Goal: Task Accomplishment & Management: Complete application form

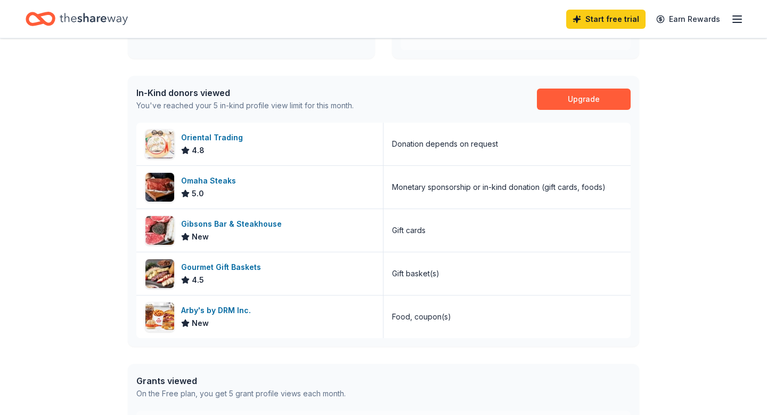
scroll to position [245, 0]
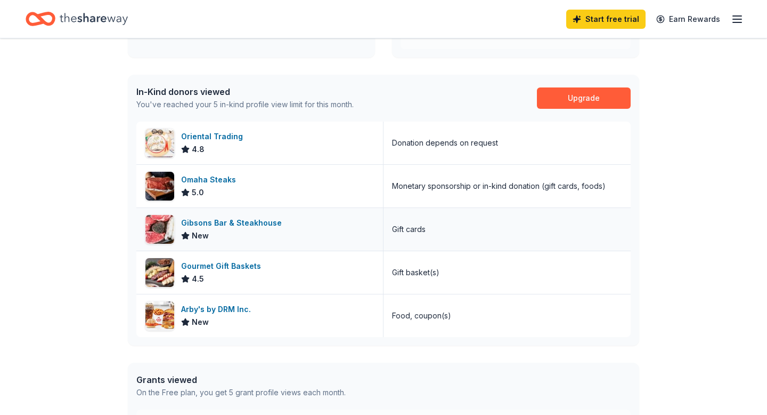
click at [249, 221] on div "Gibsons Bar & Steakhouse" at bounding box center [233, 222] width 105 height 13
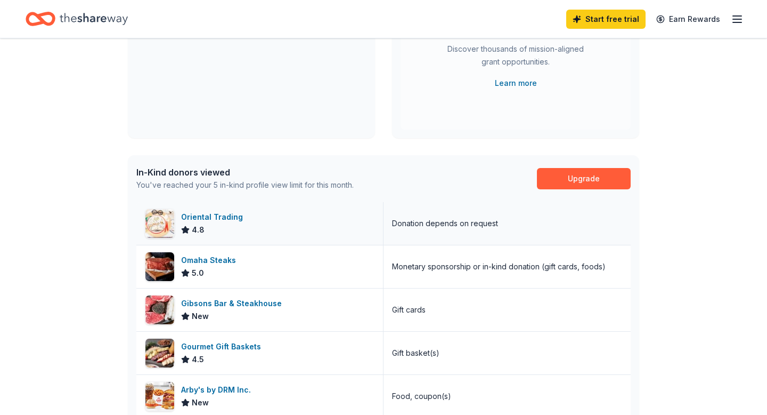
scroll to position [0, 0]
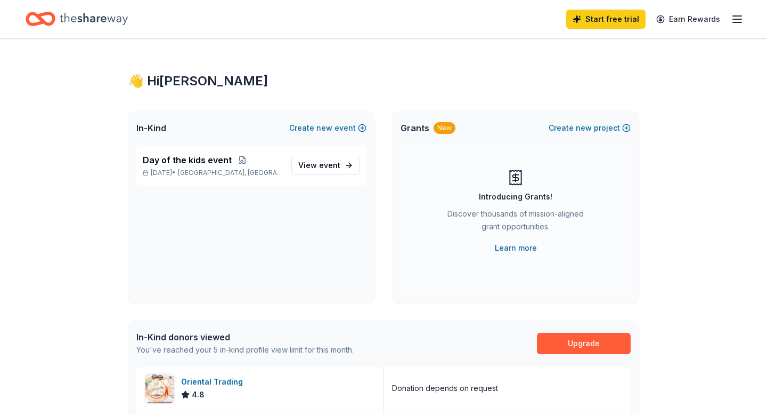
click at [106, 19] on icon "Home" at bounding box center [94, 19] width 68 height 22
click at [74, 20] on icon "Home" at bounding box center [94, 19] width 68 height 22
click at [47, 19] on icon "Home" at bounding box center [41, 18] width 30 height 25
click at [102, 13] on icon "Home" at bounding box center [94, 19] width 68 height 22
click at [155, 81] on div "👋 Hi Gina" at bounding box center [384, 80] width 512 height 17
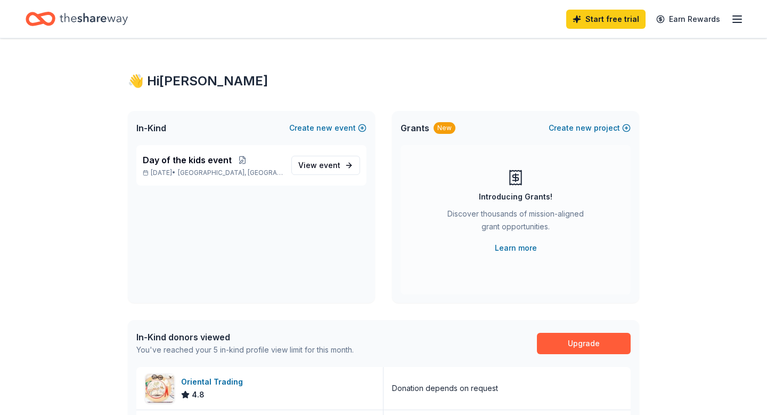
click at [152, 80] on div "👋 Hi Gina" at bounding box center [384, 80] width 512 height 17
click at [207, 385] on div "Oriental Trading" at bounding box center [214, 381] width 66 height 13
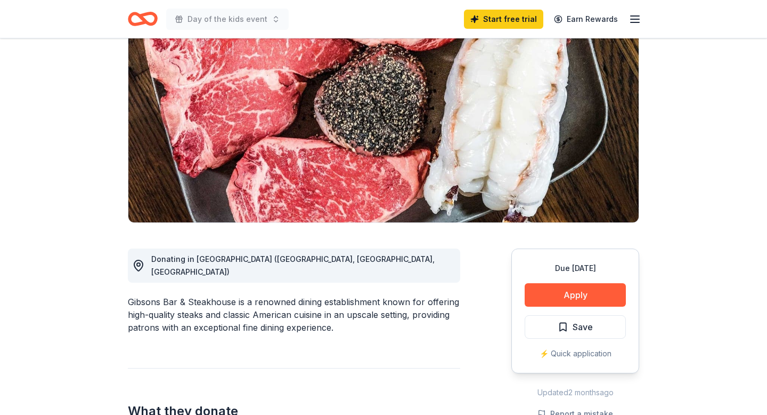
scroll to position [103, 0]
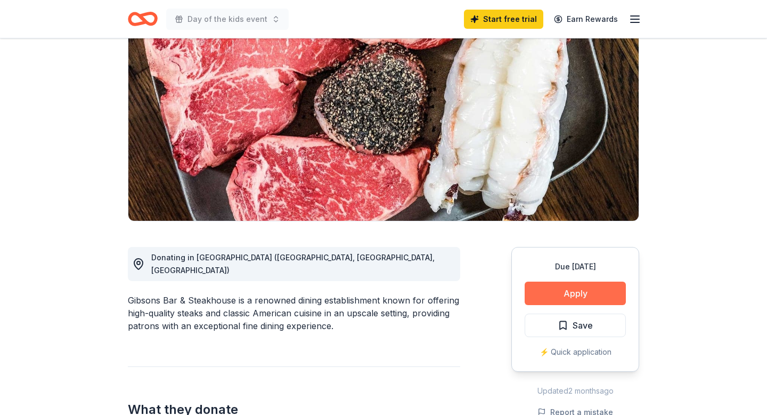
click at [553, 300] on button "Apply" at bounding box center [575, 292] width 101 height 23
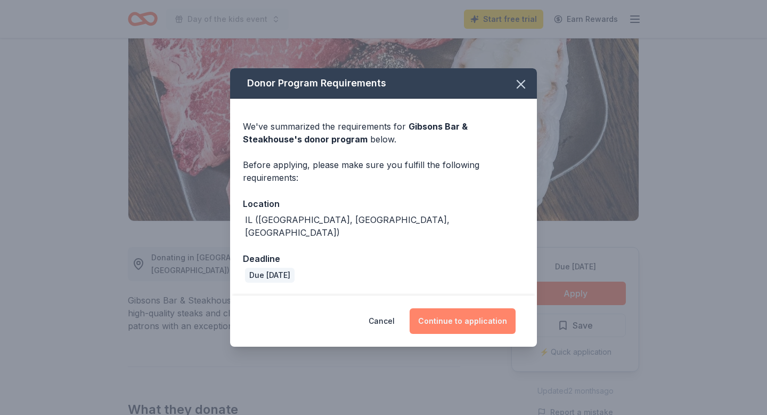
click at [441, 319] on button "Continue to application" at bounding box center [463, 321] width 106 height 26
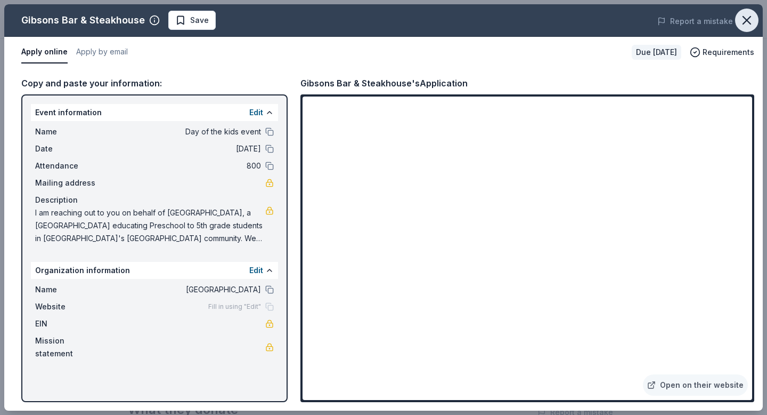
click at [750, 17] on icon "button" at bounding box center [747, 20] width 7 height 7
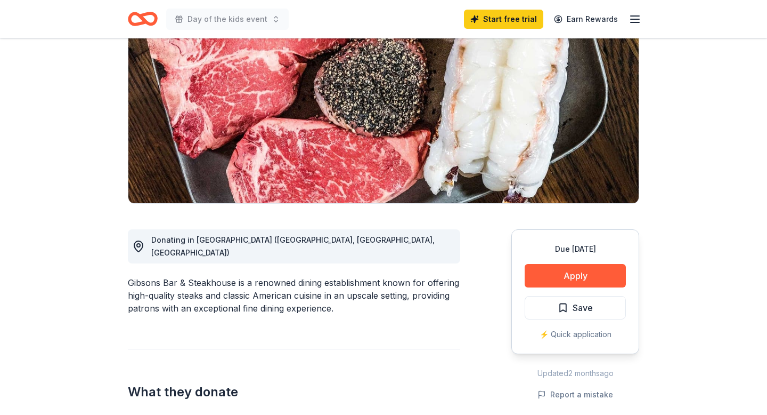
scroll to position [108, 0]
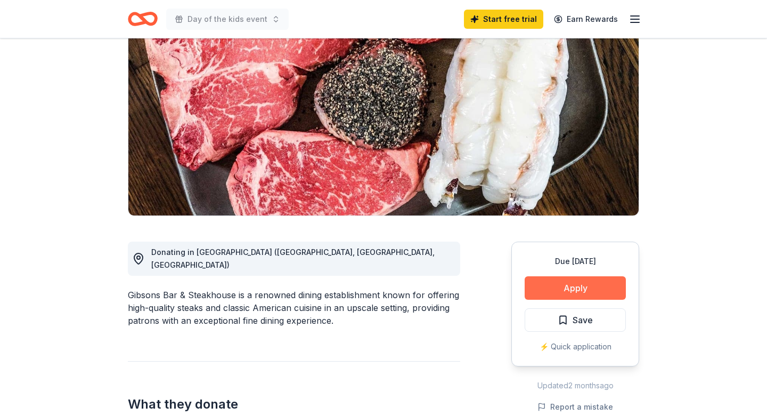
click at [559, 293] on button "Apply" at bounding box center [575, 287] width 101 height 23
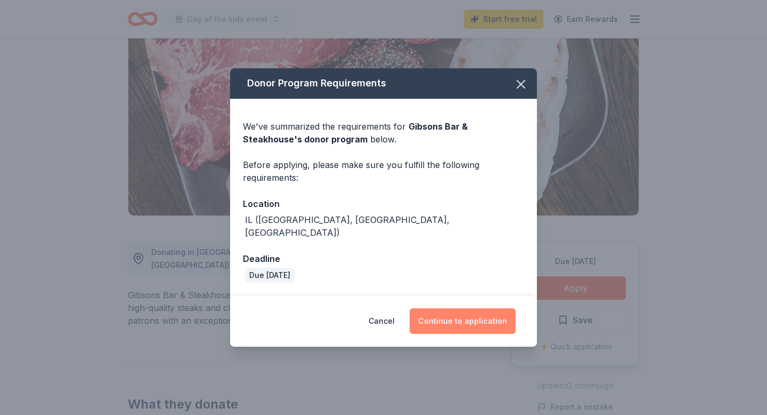
click at [455, 317] on button "Continue to application" at bounding box center [463, 321] width 106 height 26
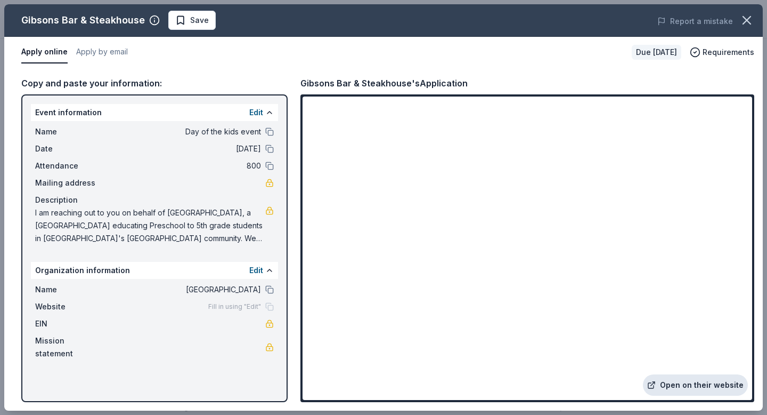
click at [717, 386] on link "Open on their website" at bounding box center [695, 384] width 105 height 21
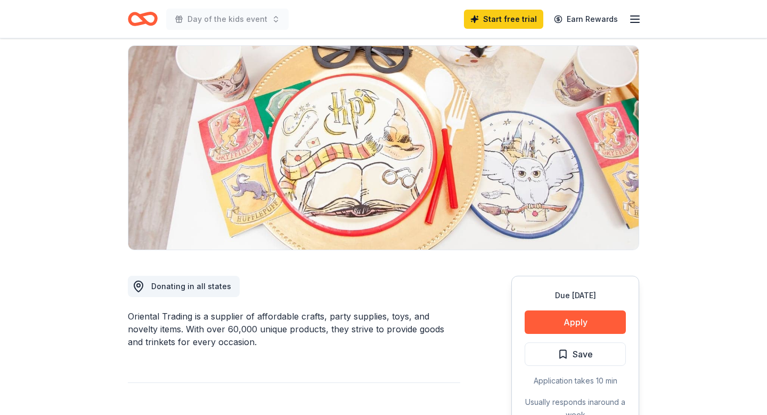
scroll to position [85, 0]
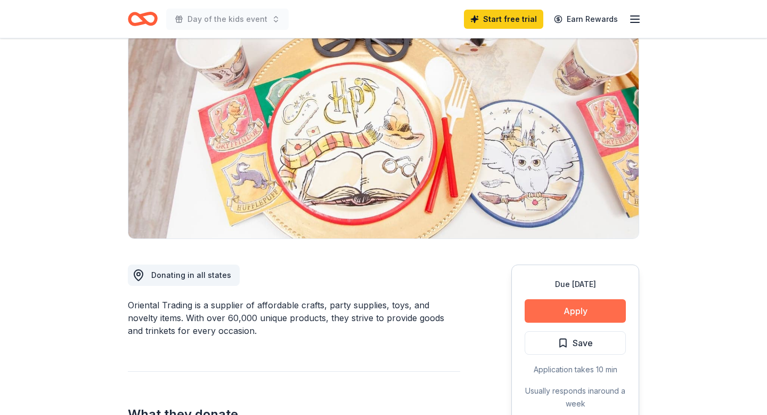
click at [561, 314] on button "Apply" at bounding box center [575, 310] width 101 height 23
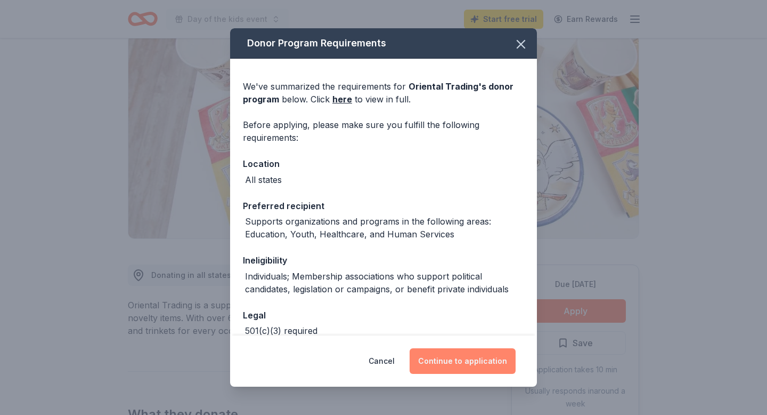
click at [484, 357] on button "Continue to application" at bounding box center [463, 361] width 106 height 26
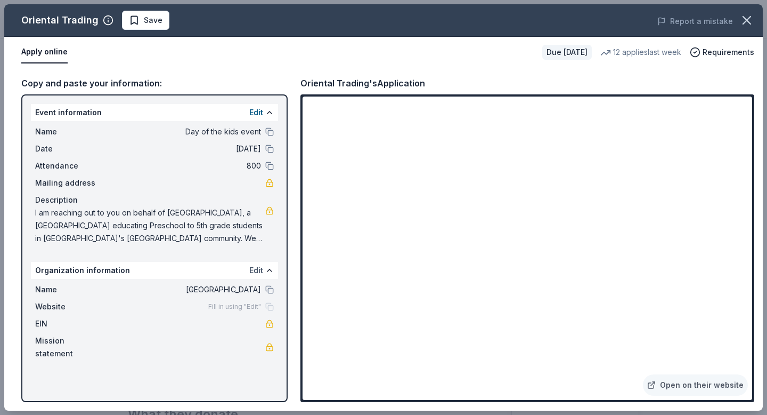
click at [255, 264] on button "Edit" at bounding box center [256, 270] width 14 height 13
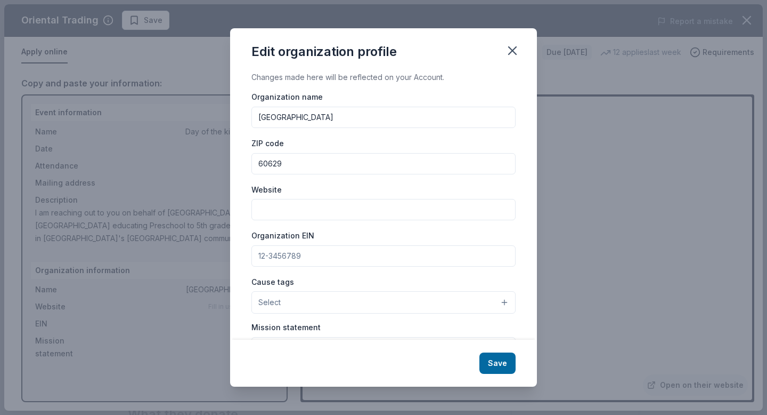
click at [307, 261] on input "Organization EIN" at bounding box center [384, 255] width 264 height 21
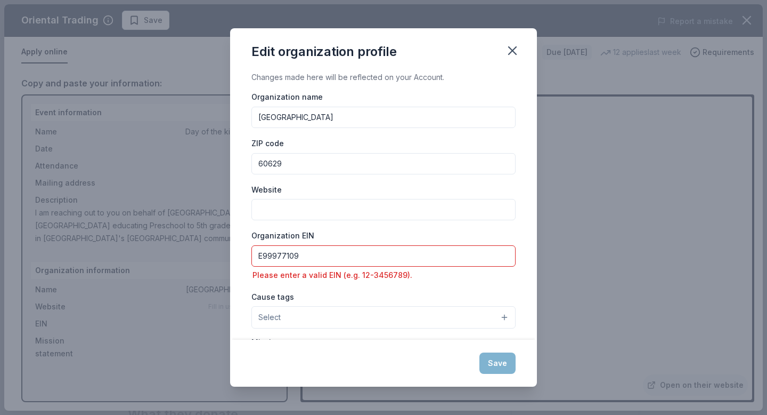
click at [503, 366] on div "Save" at bounding box center [383, 363] width 307 height 47
click at [339, 261] on input "E99977109" at bounding box center [384, 255] width 264 height 21
type input "E"
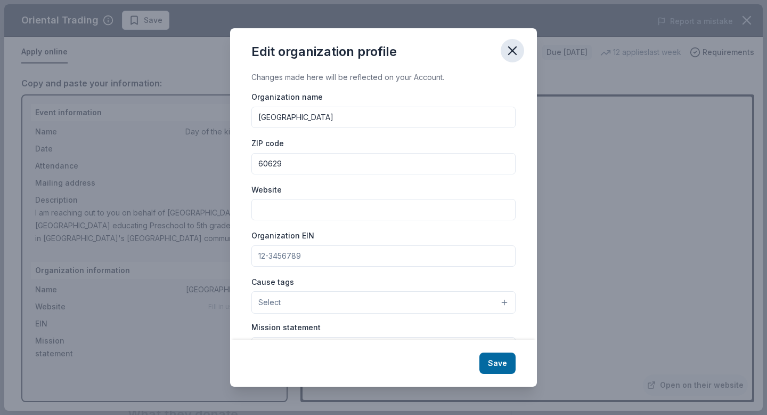
click at [511, 52] on icon "button" at bounding box center [512, 50] width 7 height 7
click at [499, 362] on button "Save" at bounding box center [498, 362] width 36 height 21
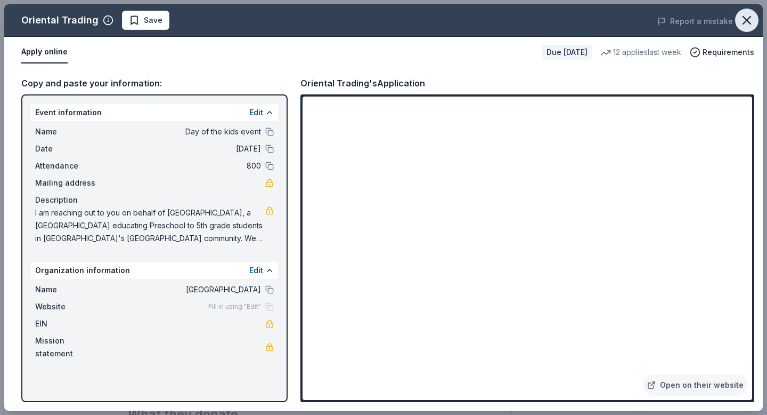
click at [745, 22] on icon "button" at bounding box center [747, 20] width 7 height 7
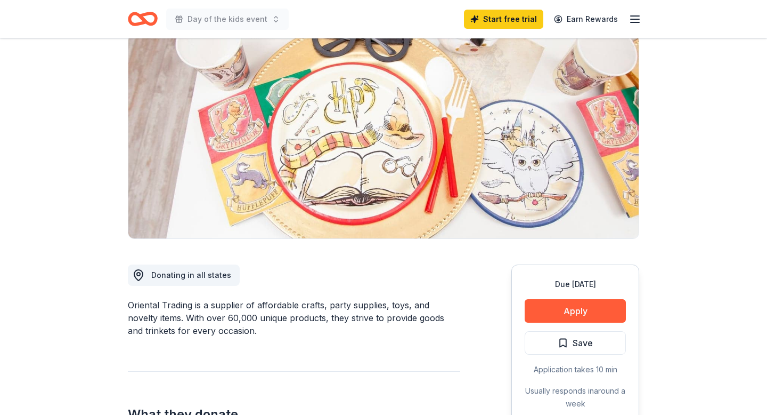
scroll to position [0, 0]
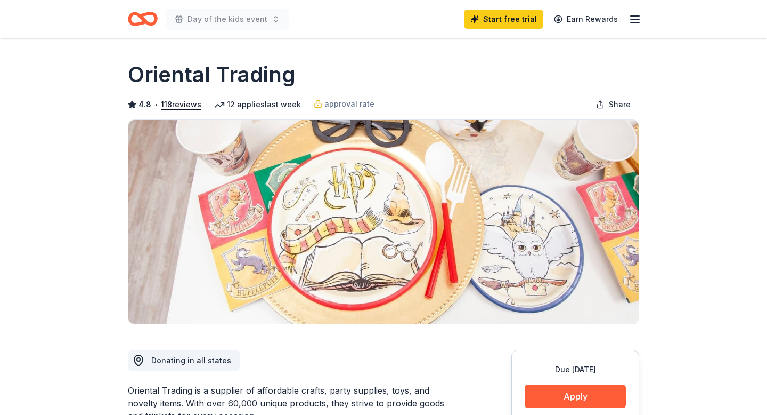
click at [145, 20] on icon "Home" at bounding box center [148, 18] width 17 height 11
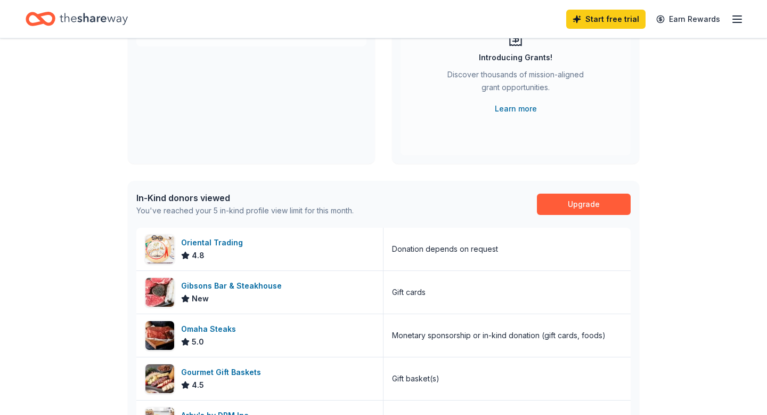
scroll to position [140, 0]
click at [164, 196] on div "In-Kind donors viewed" at bounding box center [244, 197] width 217 height 13
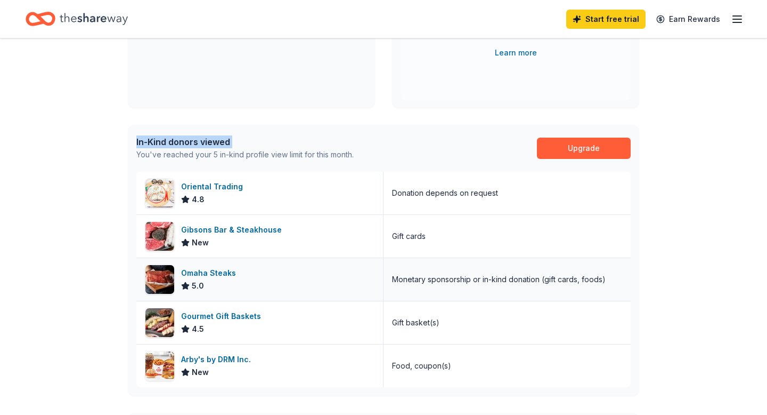
scroll to position [199, 0]
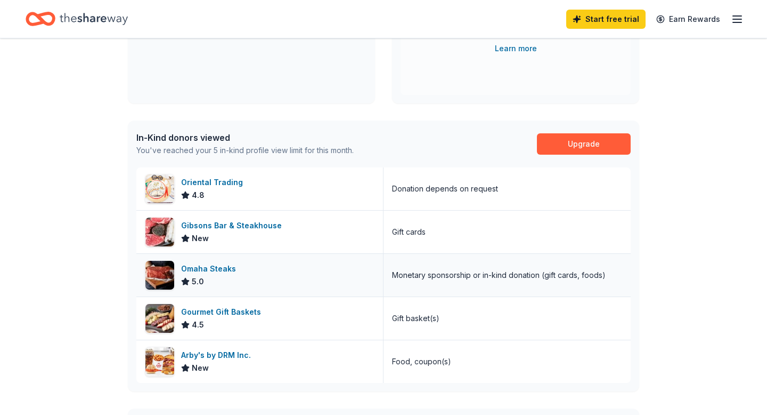
click at [227, 265] on div "Omaha Steaks" at bounding box center [210, 268] width 59 height 13
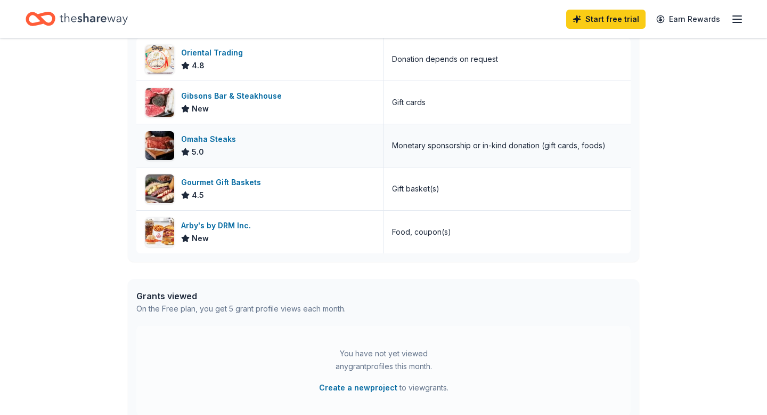
scroll to position [335, 0]
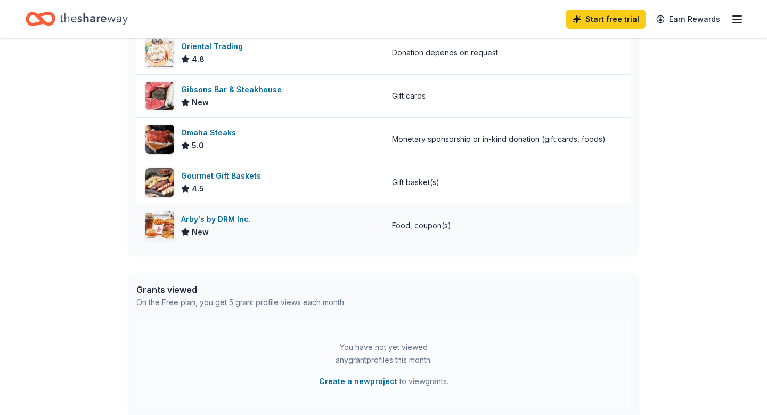
click at [210, 216] on div "Arby's by DRM Inc." at bounding box center [218, 219] width 74 height 13
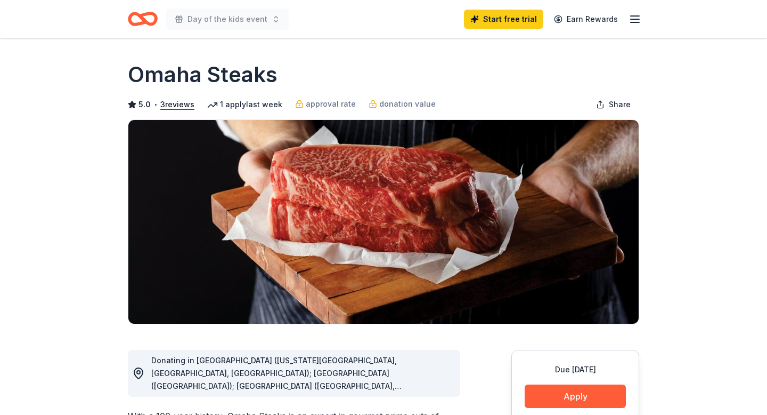
click at [577, 384] on button "Apply" at bounding box center [575, 395] width 101 height 23
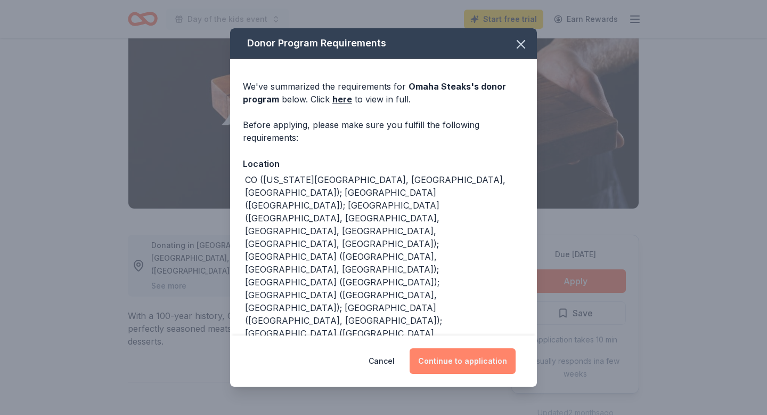
click at [451, 360] on button "Continue to application" at bounding box center [463, 361] width 106 height 26
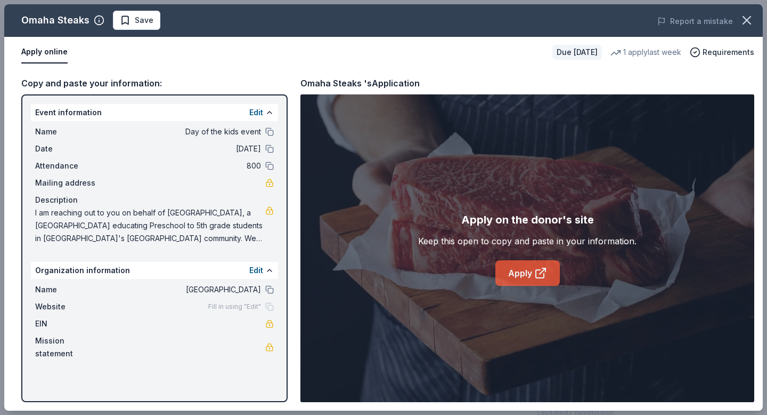
click at [521, 276] on link "Apply" at bounding box center [528, 273] width 64 height 26
click at [748, 23] on icon "button" at bounding box center [747, 20] width 15 height 15
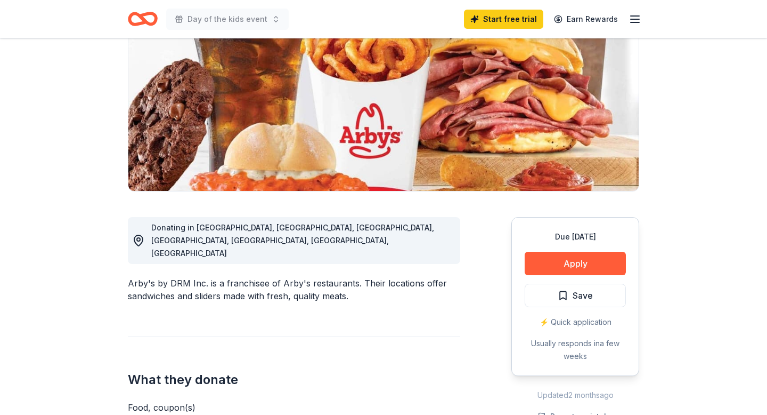
scroll to position [167, 0]
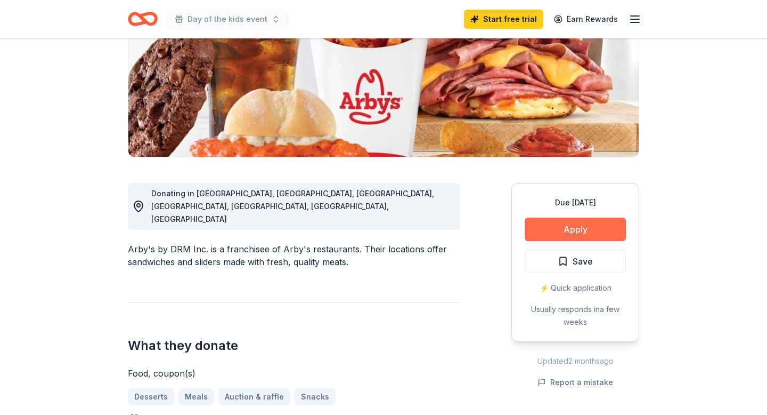
click at [586, 233] on button "Apply" at bounding box center [575, 228] width 101 height 23
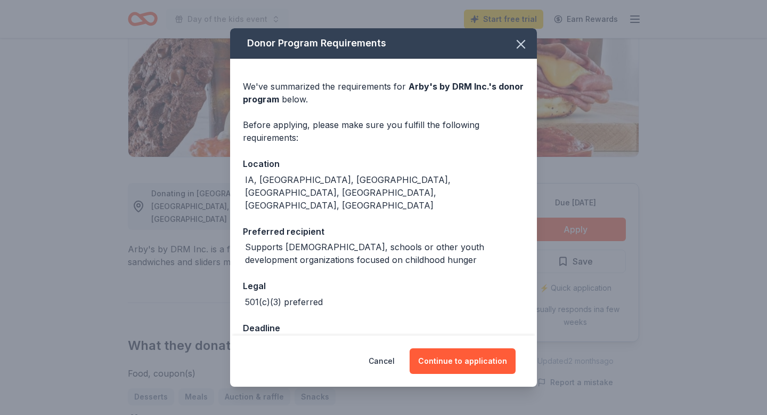
scroll to position [4, 0]
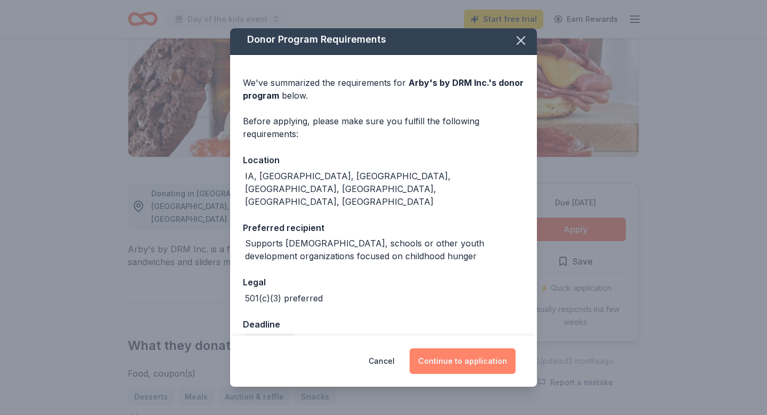
click at [467, 364] on button "Continue to application" at bounding box center [463, 361] width 106 height 26
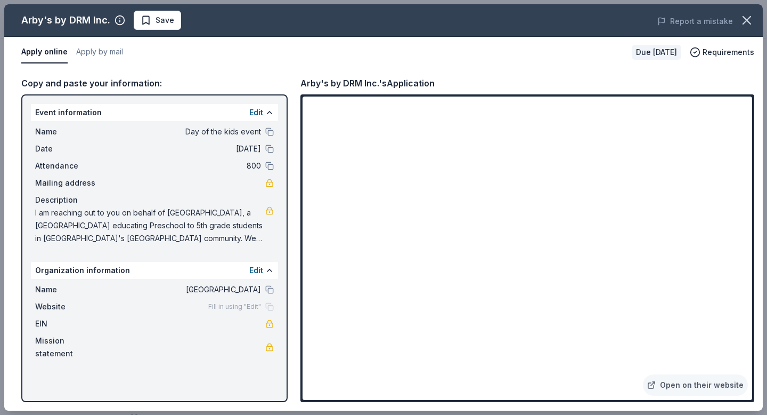
click at [749, 21] on icon "button" at bounding box center [747, 20] width 15 height 15
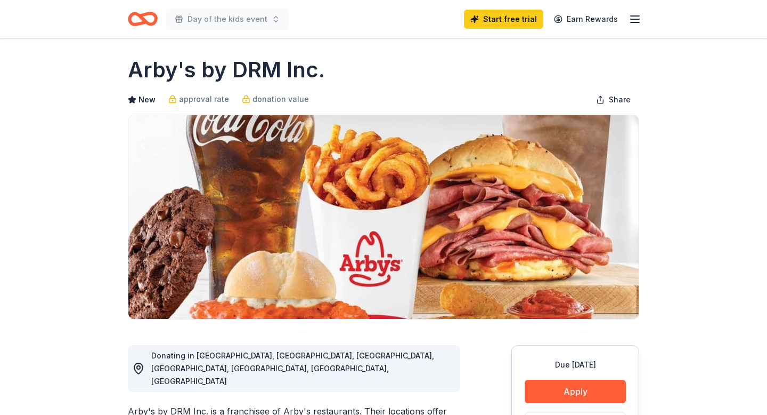
scroll to position [0, 0]
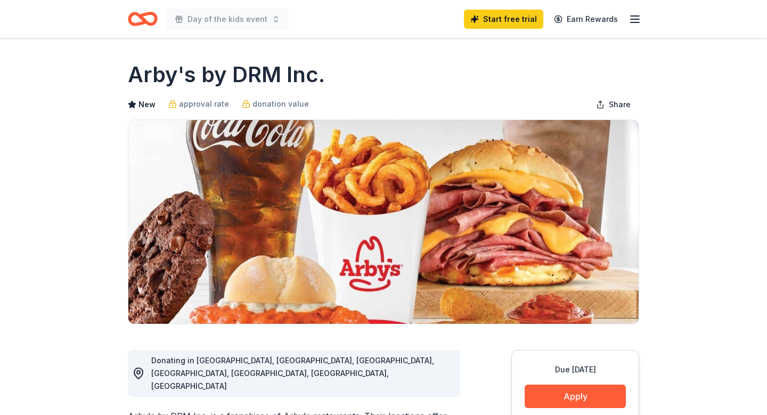
click at [141, 23] on icon "Home" at bounding box center [138, 18] width 17 height 11
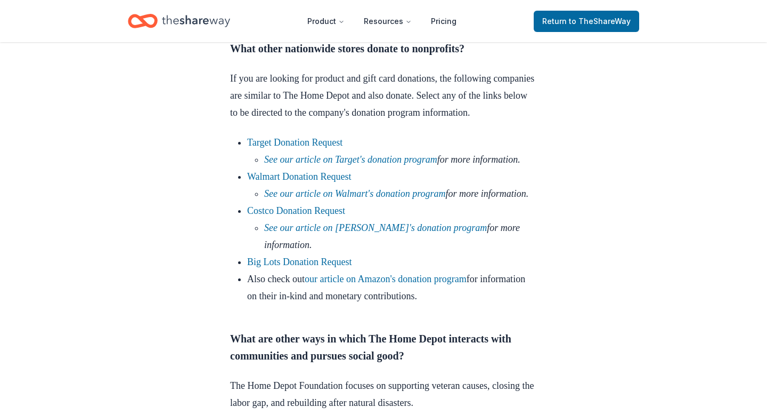
scroll to position [692, 0]
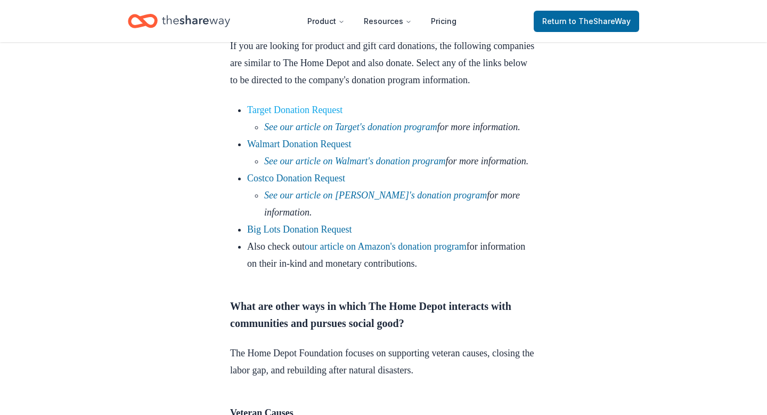
click at [272, 115] on link "Target Donation Request" at bounding box center [294, 109] width 95 height 11
